Goal: Check status: Check status

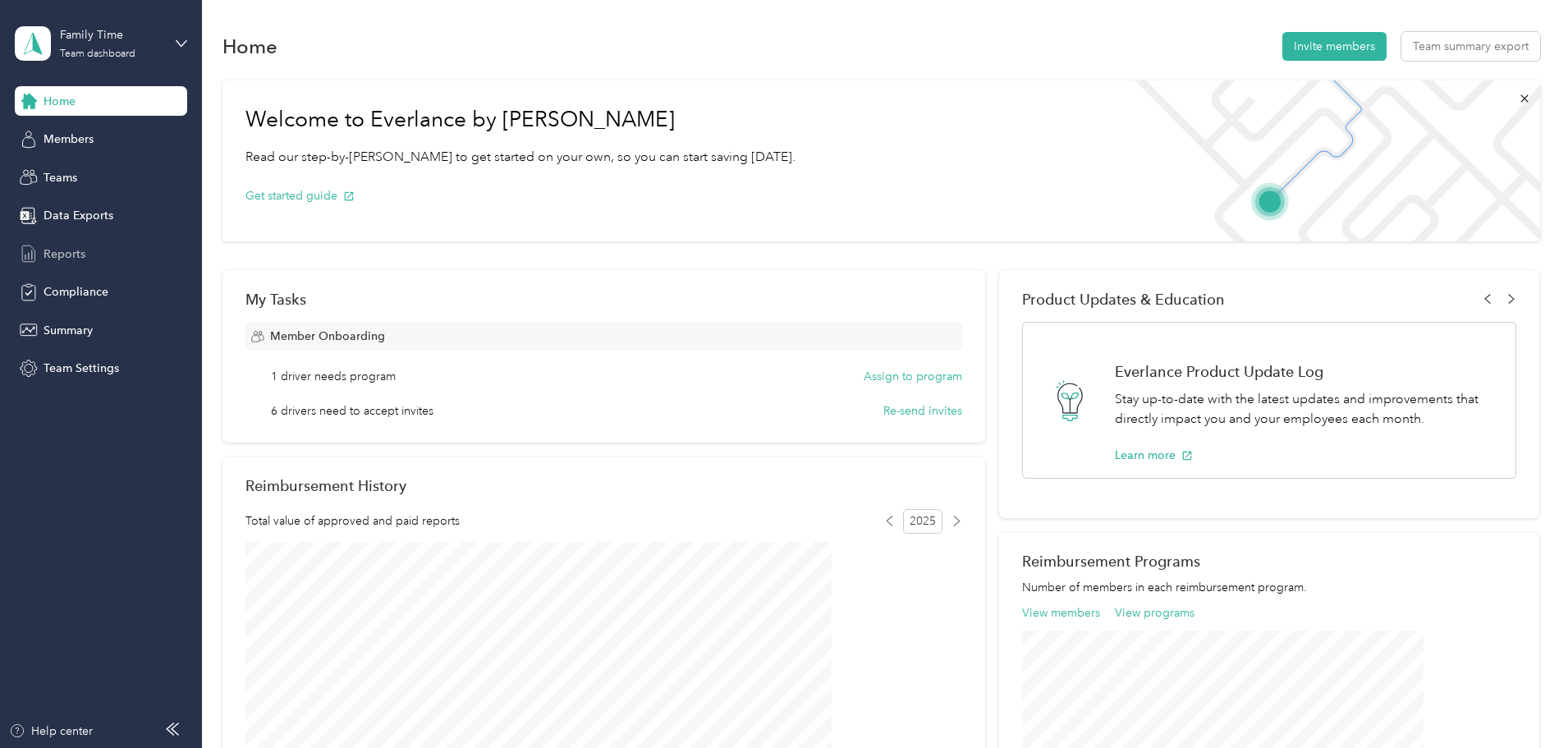
click at [54, 251] on span "Reports" at bounding box center [64, 254] width 42 height 17
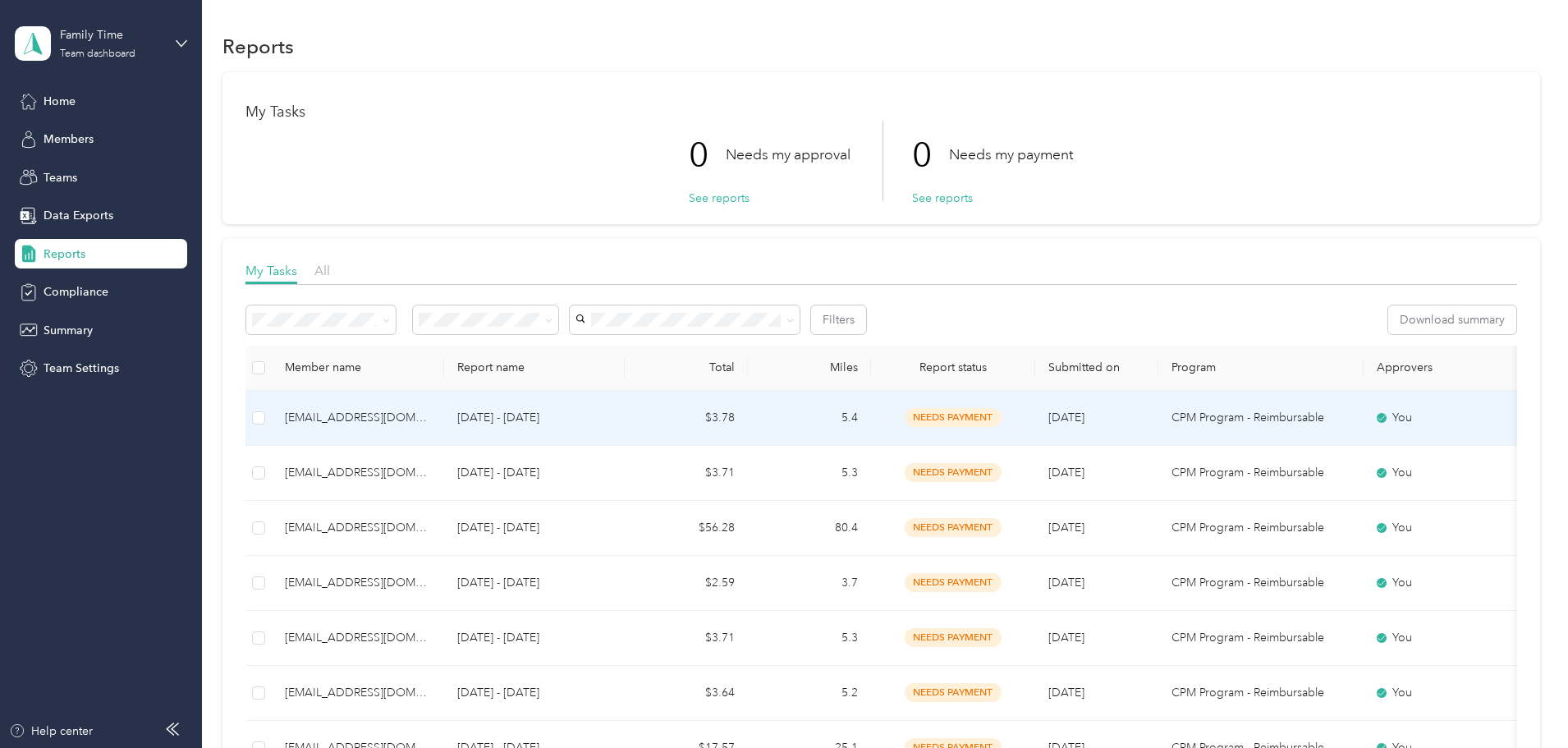
click at [431, 418] on div "[EMAIL_ADDRESS][DOMAIN_NAME]" at bounding box center [358, 418] width 146 height 18
